Goal: Task Accomplishment & Management: Use online tool/utility

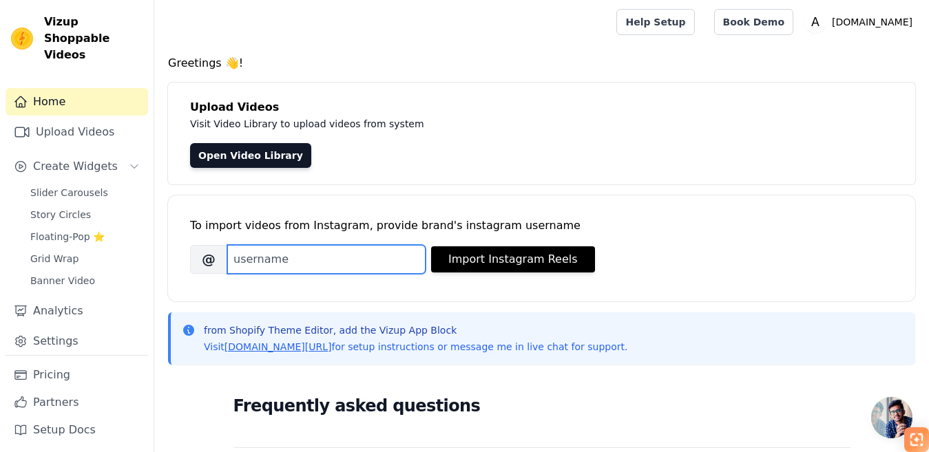
click at [267, 245] on input "Brand's Instagram Username" at bounding box center [326, 259] width 198 height 29
click at [395, 143] on div "Open Video Library" at bounding box center [541, 155] width 703 height 25
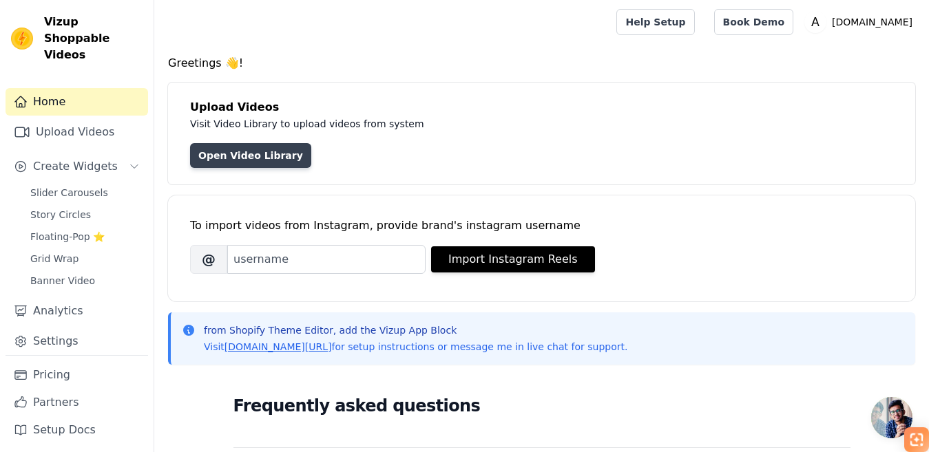
click at [190, 143] on link "Open Video Library" at bounding box center [250, 155] width 121 height 25
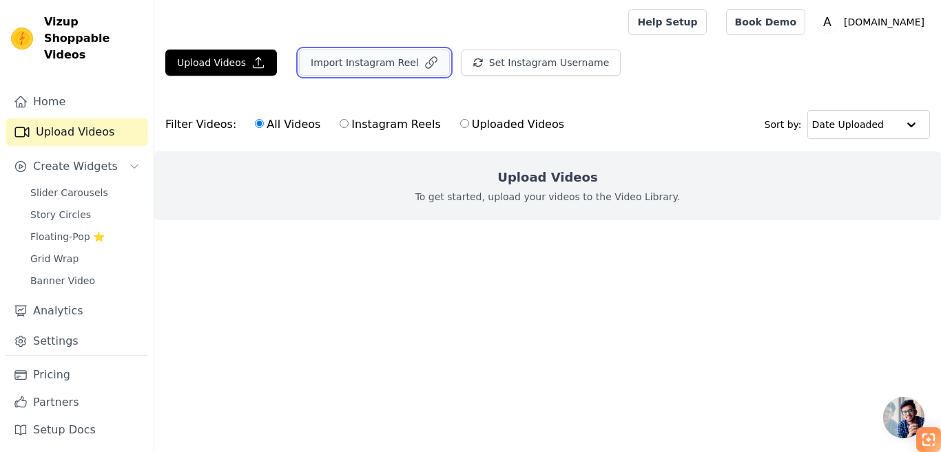
click at [299, 50] on button "Import Instagram Reel" at bounding box center [374, 63] width 151 height 26
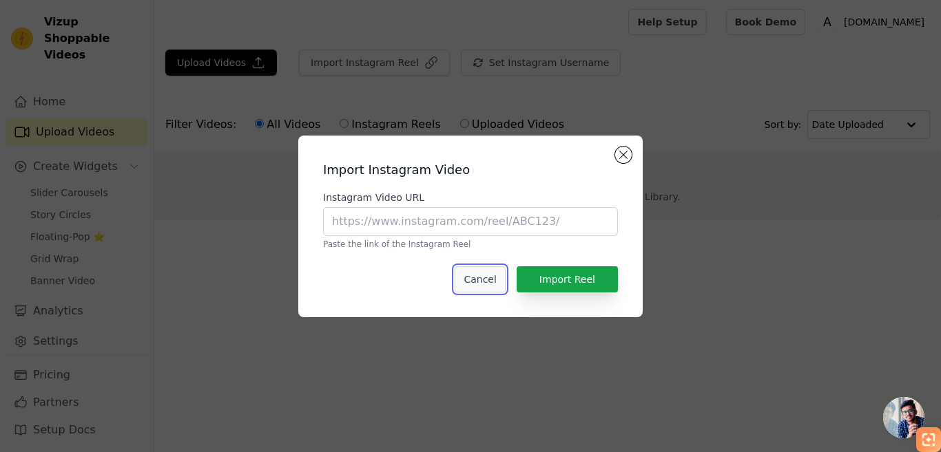
click at [505, 267] on button "Cancel" at bounding box center [480, 280] width 50 height 26
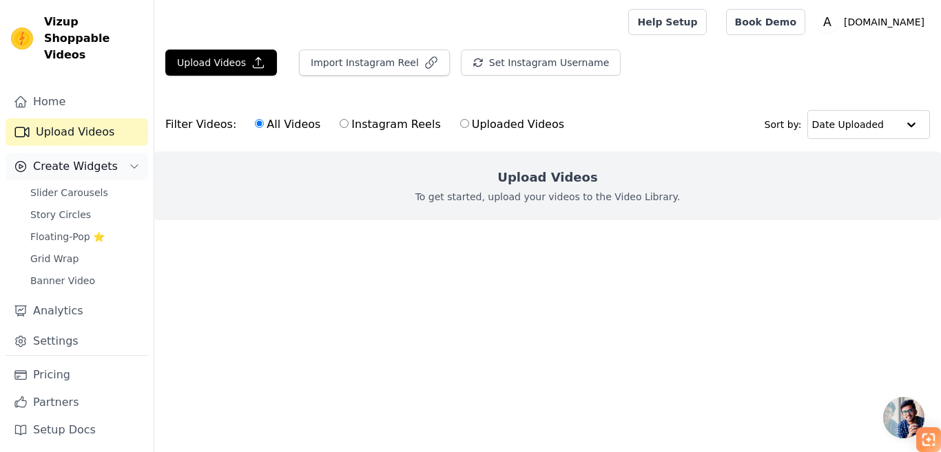
click at [92, 153] on button "Create Widgets" at bounding box center [77, 167] width 143 height 28
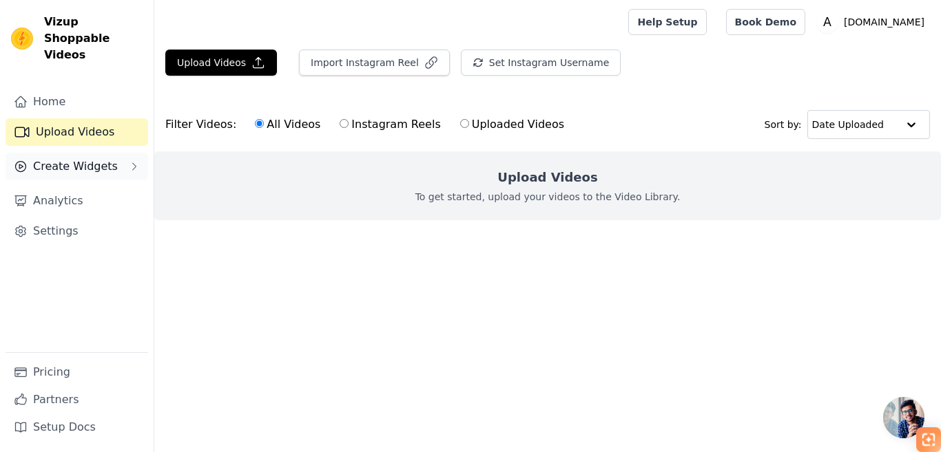
click at [129, 161] on icon "Sidebar" at bounding box center [134, 166] width 11 height 11
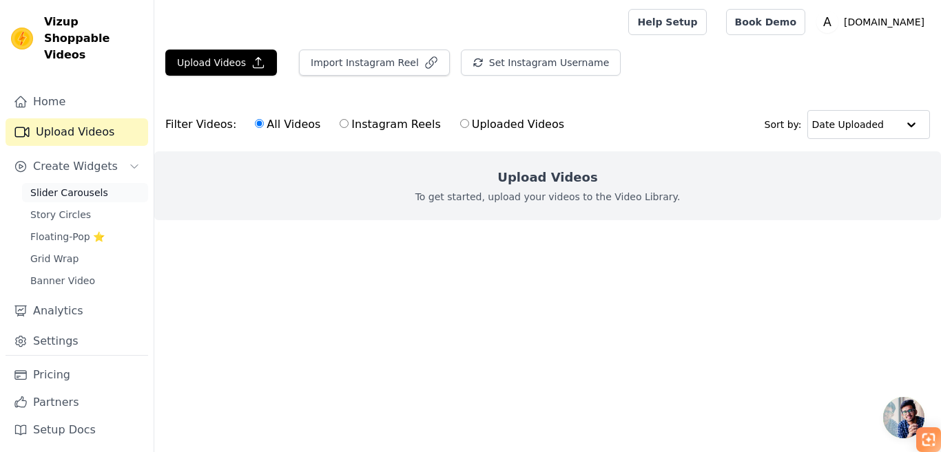
click at [67, 186] on span "Slider Carousels" at bounding box center [69, 193] width 78 height 14
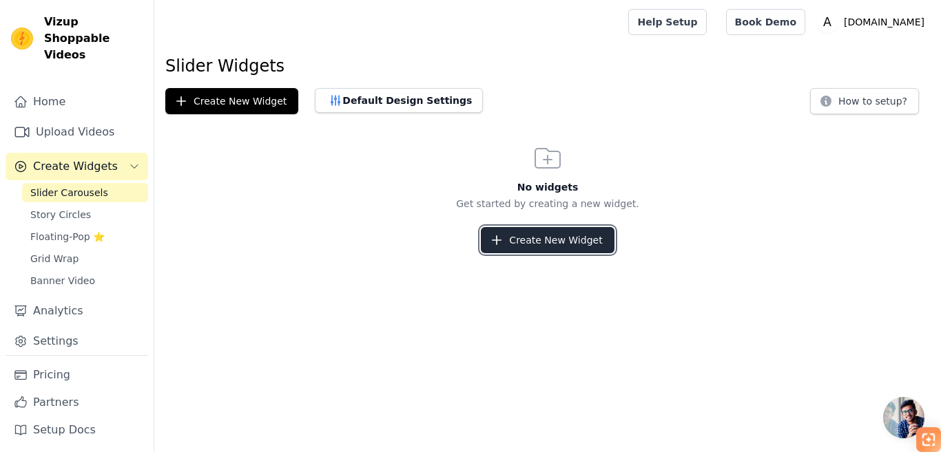
click at [520, 227] on button "Create New Widget" at bounding box center [547, 240] width 133 height 26
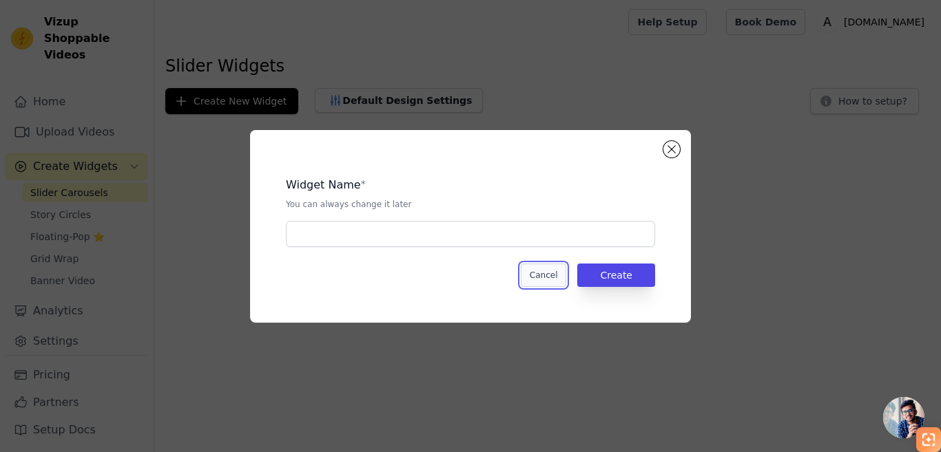
click at [532, 265] on button "Cancel" at bounding box center [544, 275] width 46 height 23
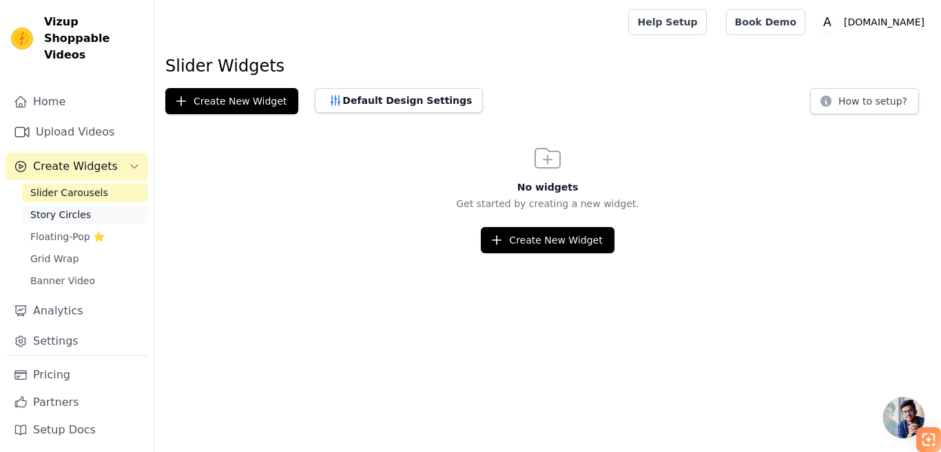
click at [54, 208] on span "Story Circles" at bounding box center [60, 215] width 61 height 14
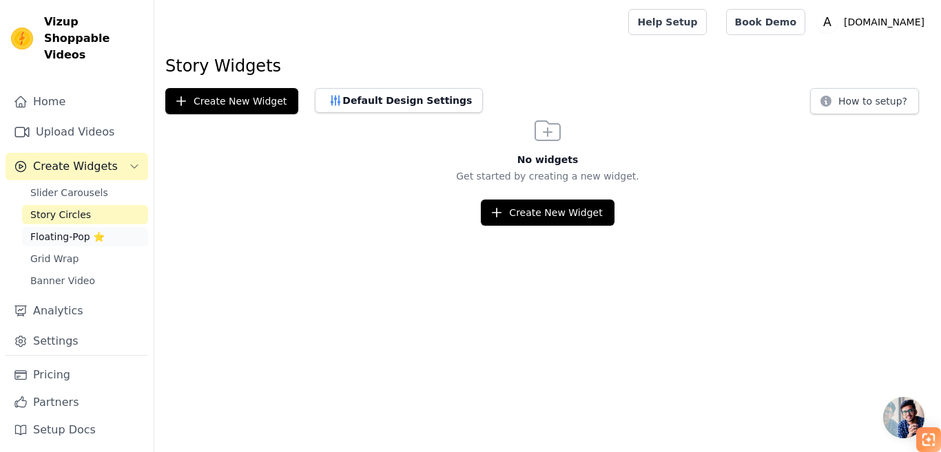
click at [52, 230] on span "Floating-Pop ⭐" at bounding box center [67, 237] width 74 height 14
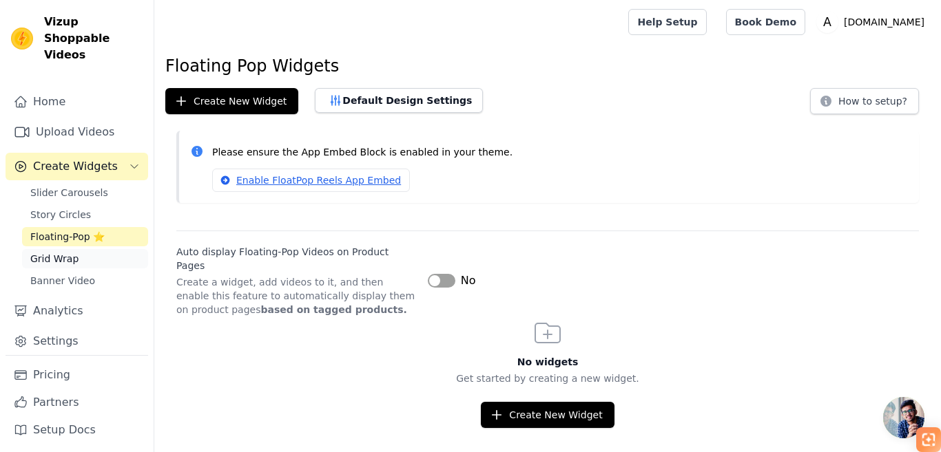
click at [37, 252] on span "Grid Wrap" at bounding box center [54, 259] width 48 height 14
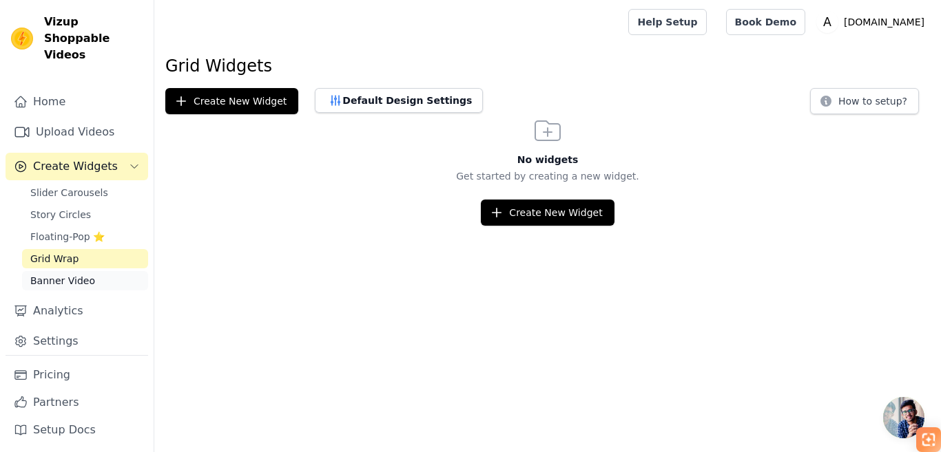
click at [50, 274] on span "Banner Video" at bounding box center [62, 281] width 65 height 14
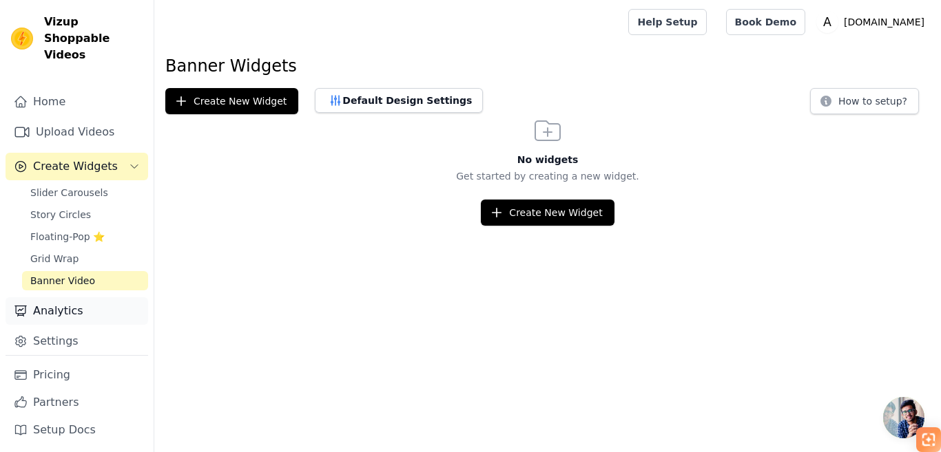
click at [56, 298] on link "Analytics" at bounding box center [77, 312] width 143 height 28
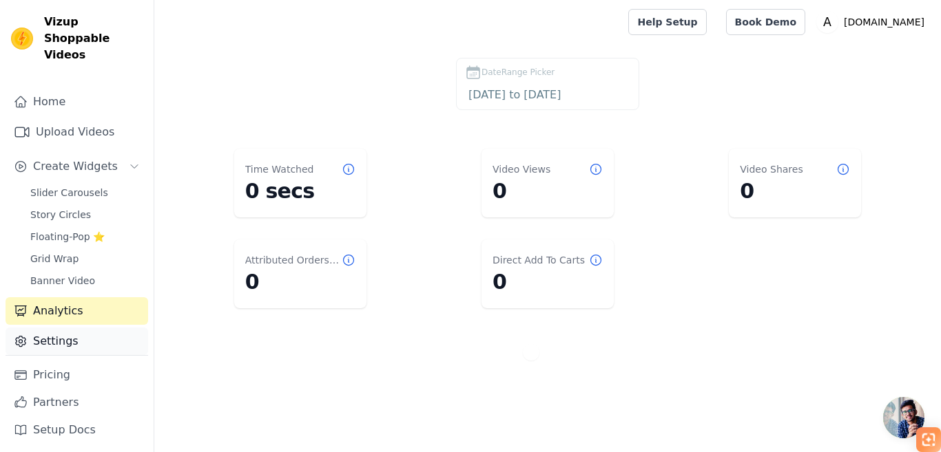
click at [44, 328] on link "Settings" at bounding box center [77, 342] width 143 height 28
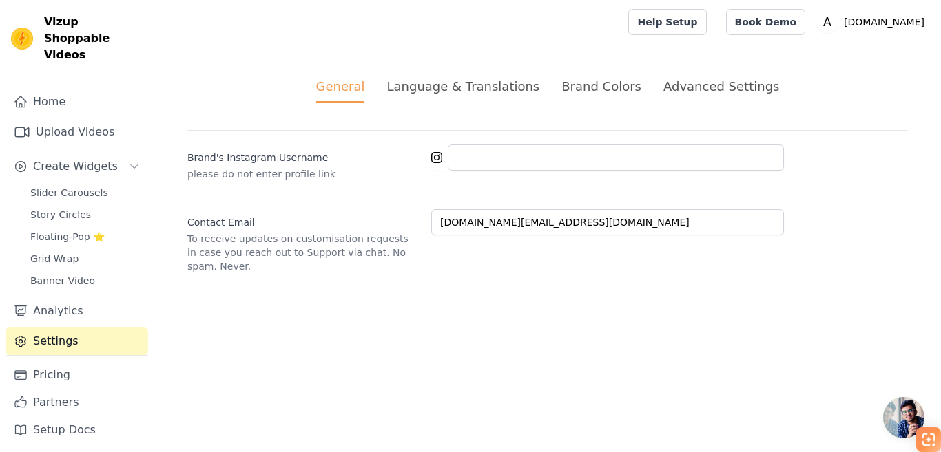
click at [675, 77] on div "Advanced Settings" at bounding box center [721, 86] width 116 height 19
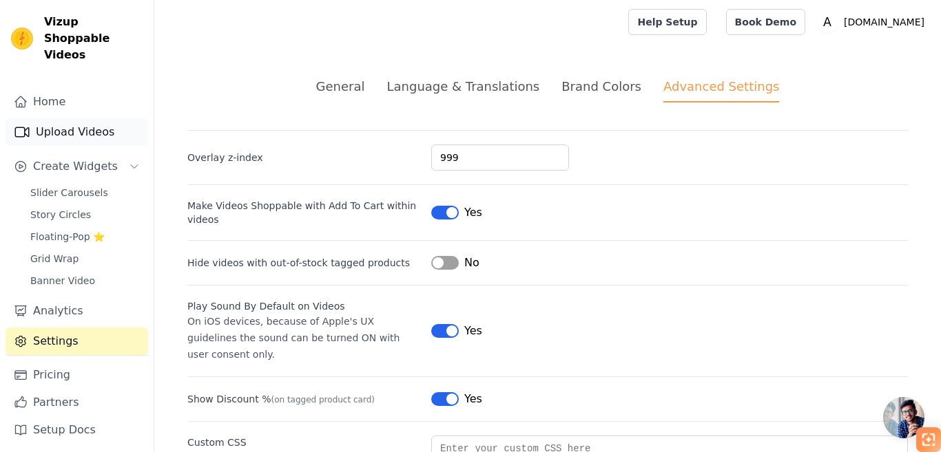
click at [54, 118] on link "Upload Videos" at bounding box center [77, 132] width 143 height 28
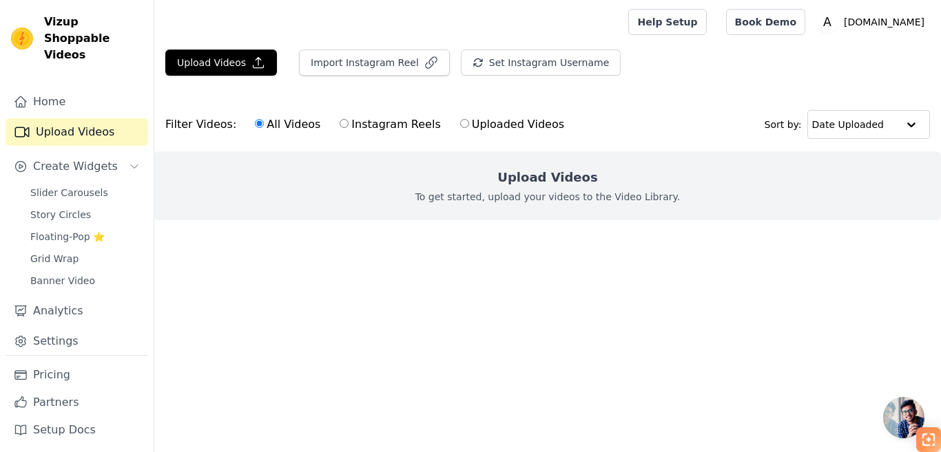
click at [339, 116] on label "Instagram Reels" at bounding box center [390, 125] width 102 height 18
click at [340, 119] on input "Instagram Reels" at bounding box center [344, 123] width 9 height 9
radio input "true"
click at [459, 116] on label "Uploaded Videos" at bounding box center [511, 125] width 105 height 18
click at [460, 119] on input "Uploaded Videos" at bounding box center [464, 123] width 9 height 9
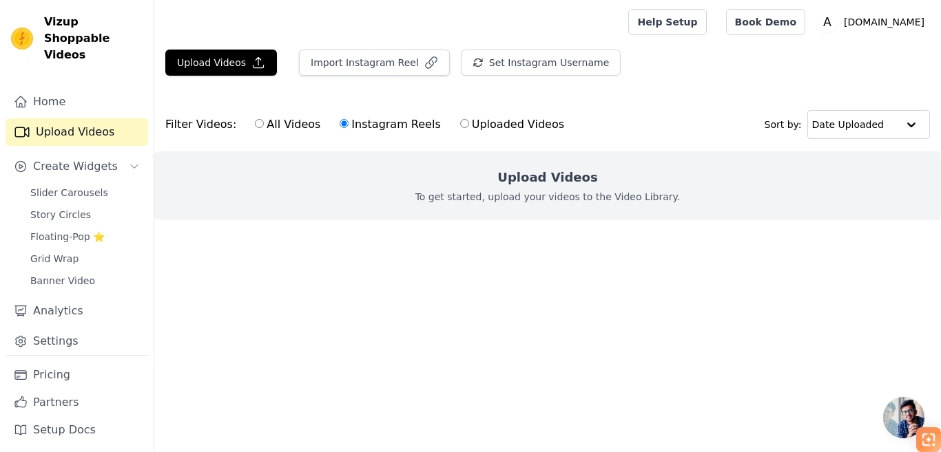
radio input "true"
click at [461, 50] on button "Set Instagram Username" at bounding box center [541, 63] width 160 height 26
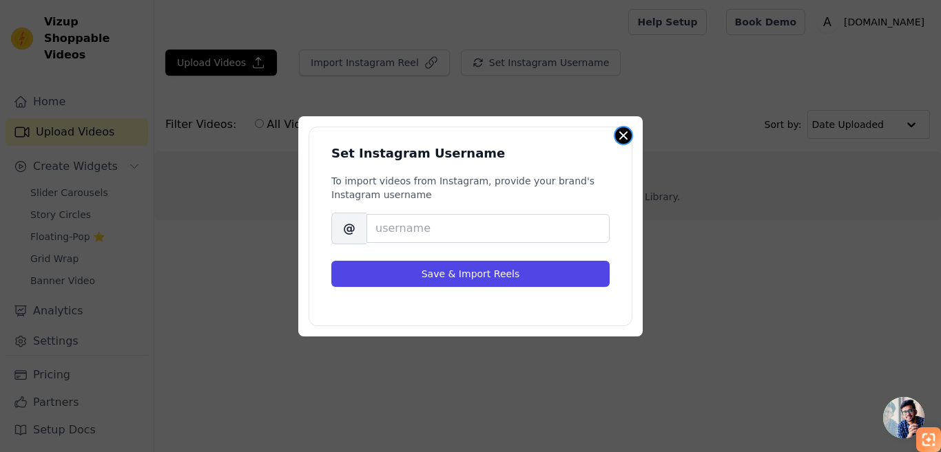
click at [632, 144] on button "Close modal" at bounding box center [623, 135] width 17 height 17
